Goal: Task Accomplishment & Management: Complete application form

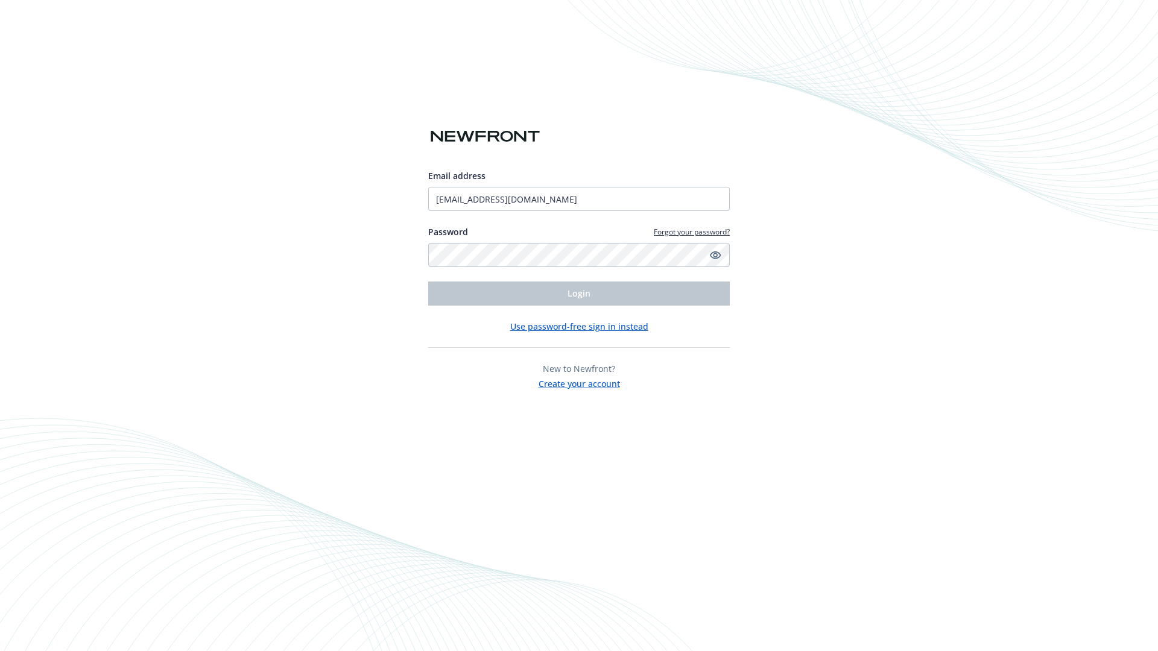
click at [579, 294] on span "Login" at bounding box center [579, 293] width 23 height 11
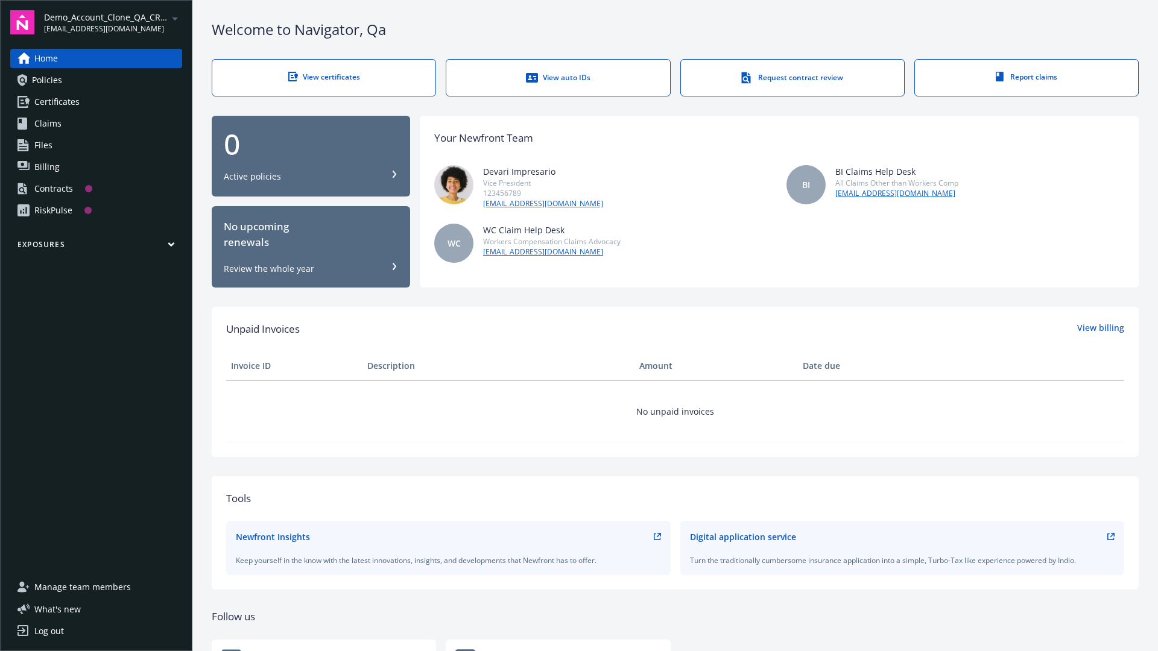
click at [113, 22] on span "Demo_Account_Clone_QA_CR_Tests_Prospect" at bounding box center [106, 17] width 124 height 13
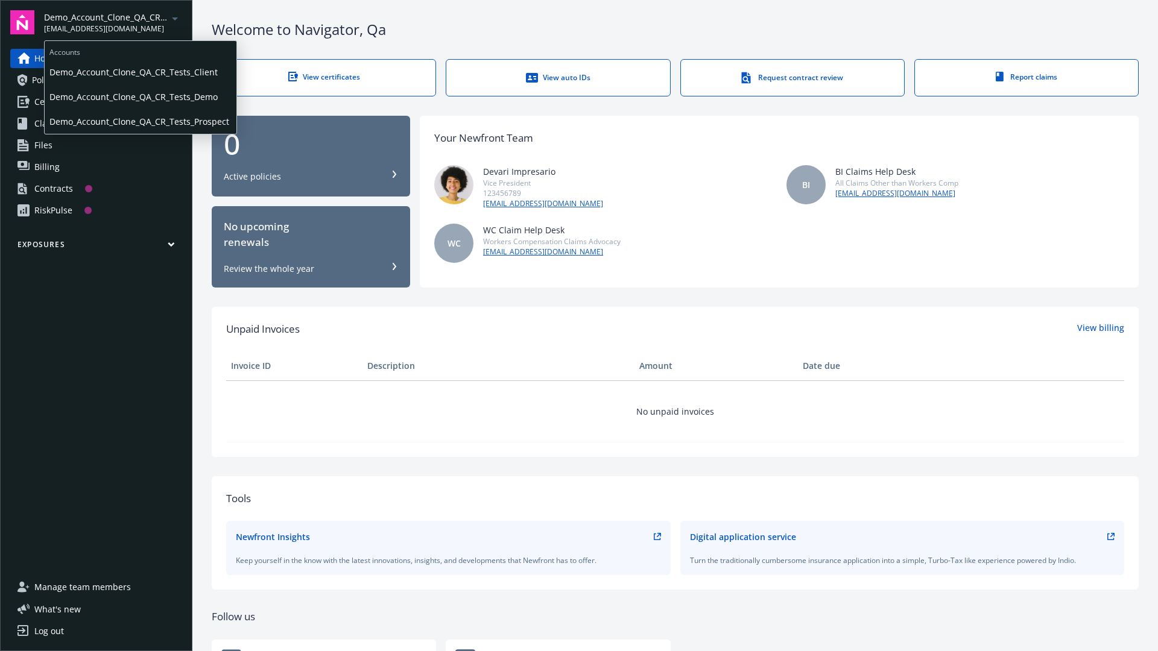
click at [139, 72] on span "Demo_Account_Clone_QA_CR_Tests_Client" at bounding box center [140, 72] width 182 height 25
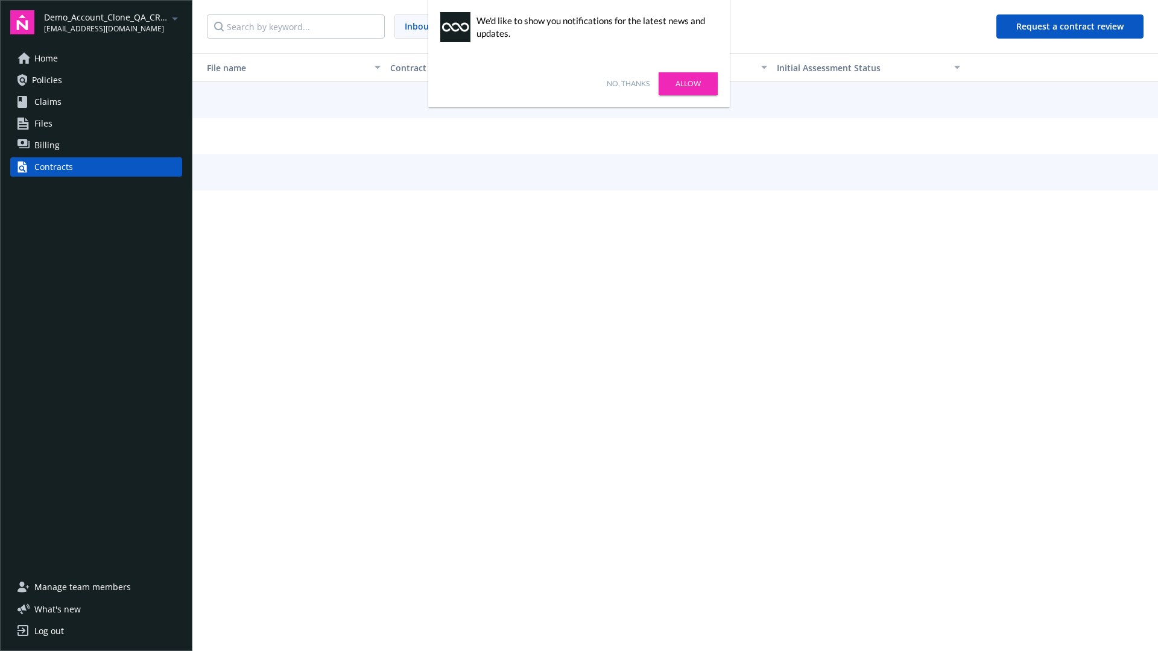
click at [628, 84] on link "No, thanks" at bounding box center [628, 83] width 43 height 11
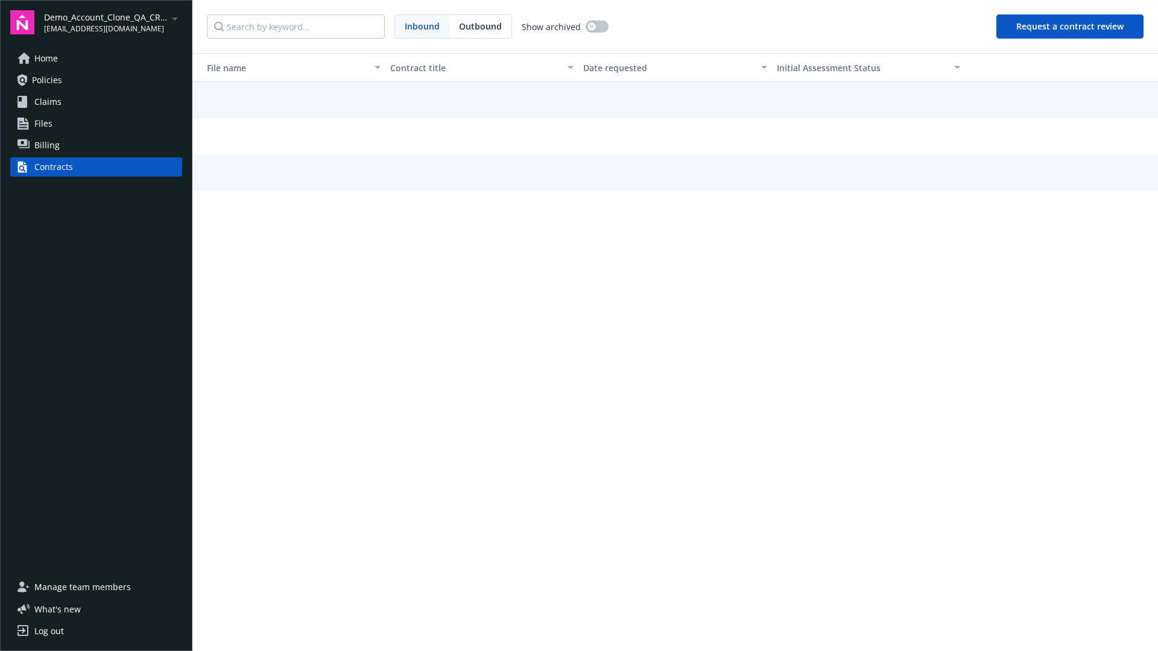
click at [1070, 27] on button "Request a contract review" at bounding box center [1069, 26] width 147 height 24
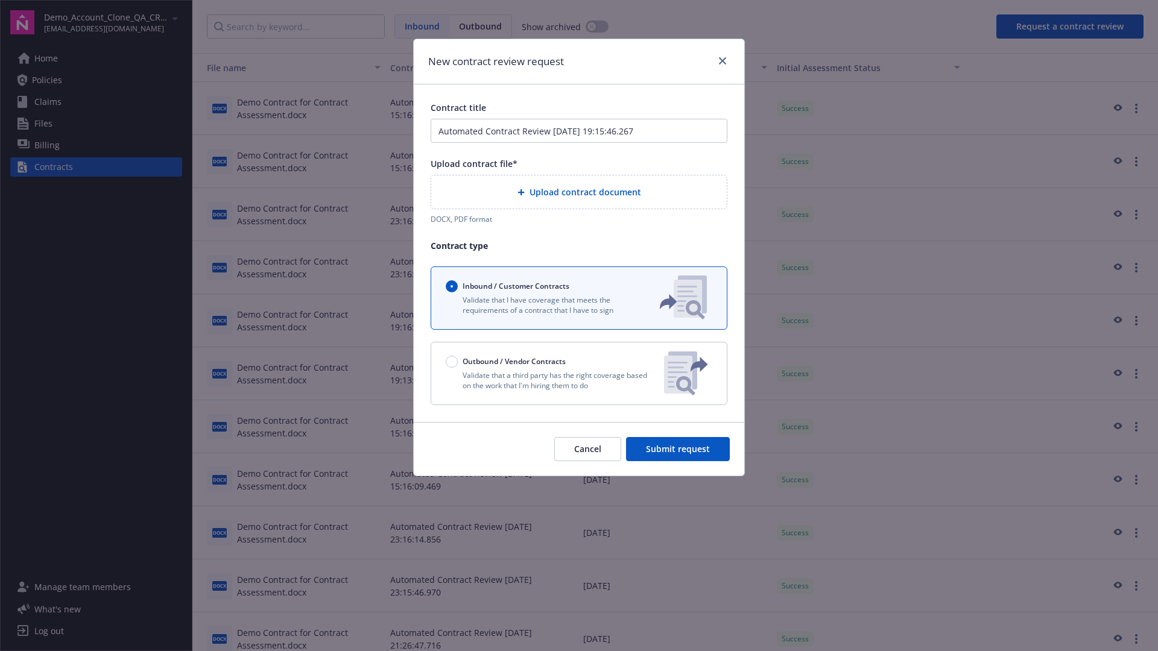
type input "Automated Contract Review 08-21-2025 19:15:46.267"
click at [579, 373] on p "Validate that a third party has the right coverage based on the work that I'm h…" at bounding box center [550, 380] width 209 height 21
radio input "false"
radio input "true"
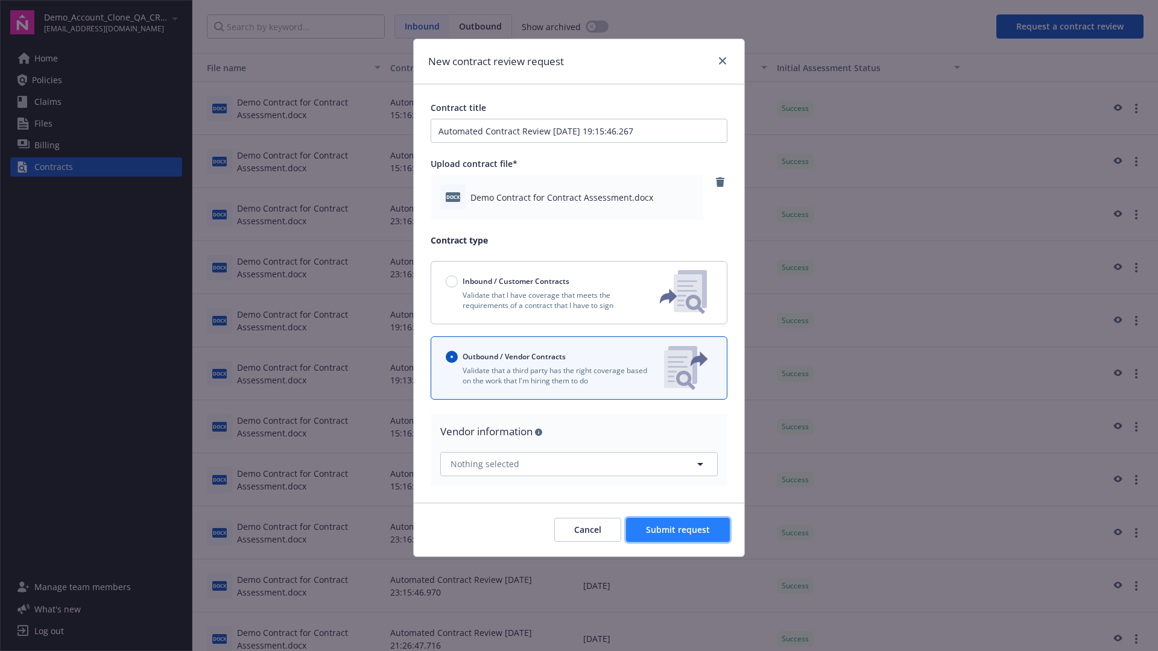
click at [678, 530] on span "Submit request" at bounding box center [678, 529] width 64 height 11
